Goal: Transaction & Acquisition: Purchase product/service

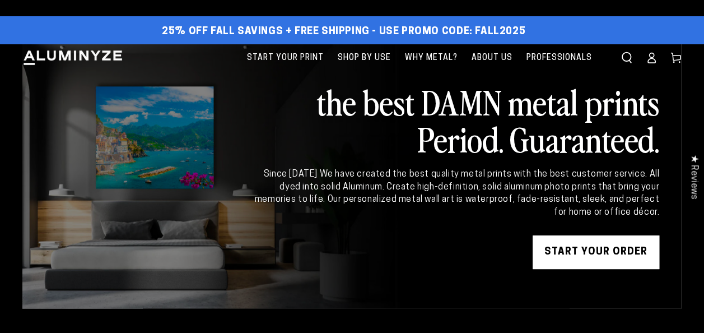
click at [592, 256] on link "START YOUR Order" at bounding box center [595, 252] width 127 height 34
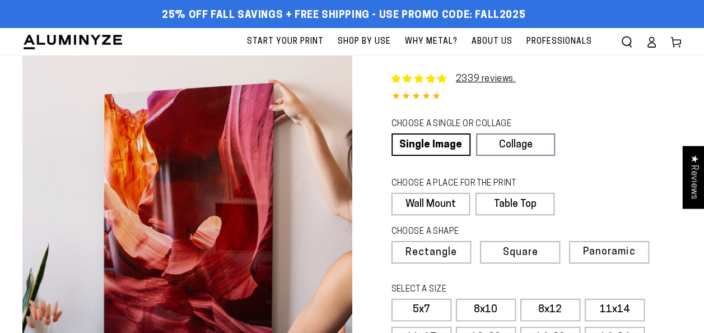
select select "**********"
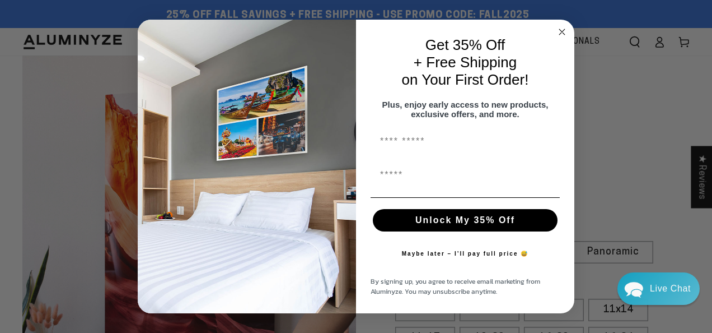
click at [563, 26] on circle "Close dialog" at bounding box center [562, 32] width 13 height 13
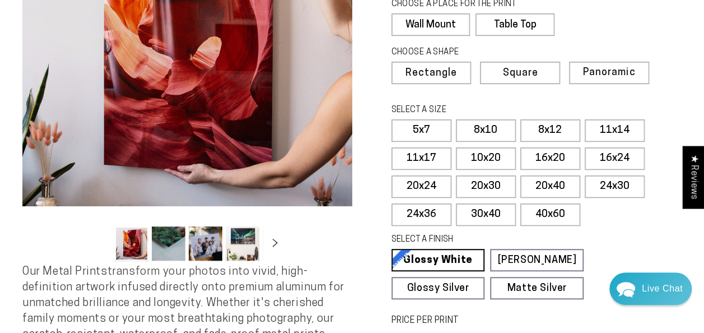
scroll to position [202, 0]
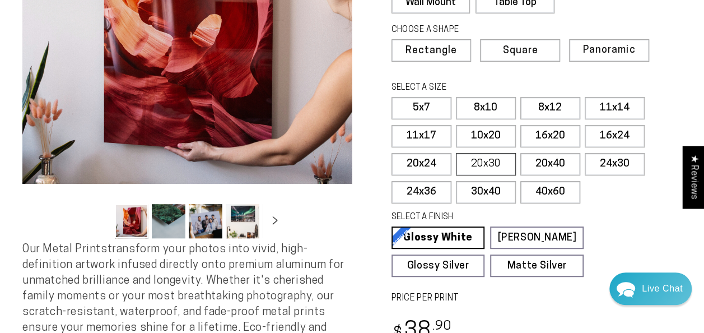
click at [494, 164] on label "20x30" at bounding box center [486, 164] width 60 height 22
click at [427, 129] on label "11x17" at bounding box center [421, 136] width 60 height 22
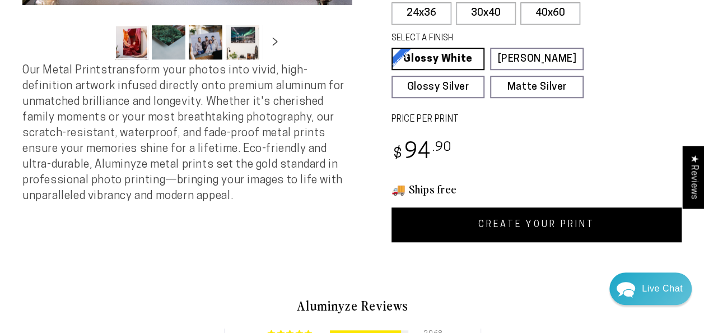
scroll to position [402, 0]
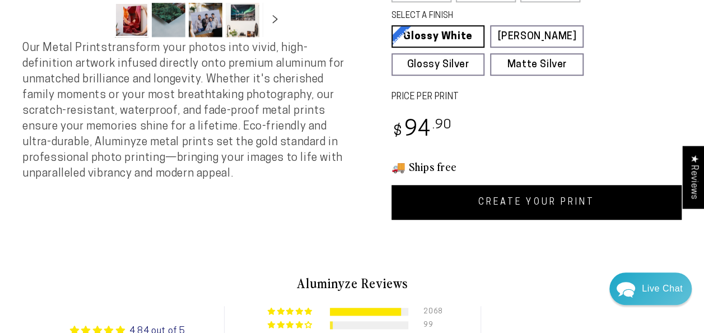
click at [534, 211] on link "CREATE YOUR PRINT" at bounding box center [536, 202] width 291 height 35
